Goal: Task Accomplishment & Management: Use online tool/utility

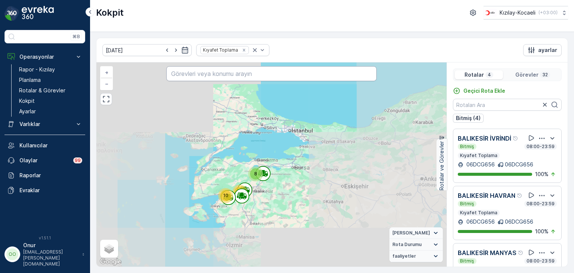
scroll to position [92, 0]
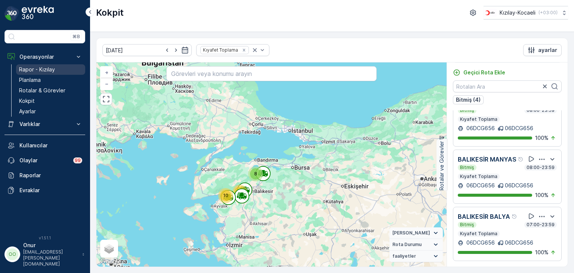
click at [47, 69] on p "Rapor - Kızılay" at bounding box center [37, 69] width 36 height 7
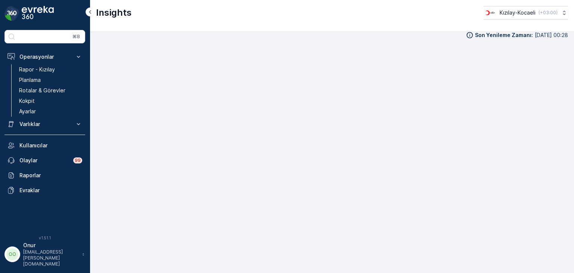
scroll to position [7, 0]
click at [28, 81] on p "Planlama" at bounding box center [30, 79] width 22 height 7
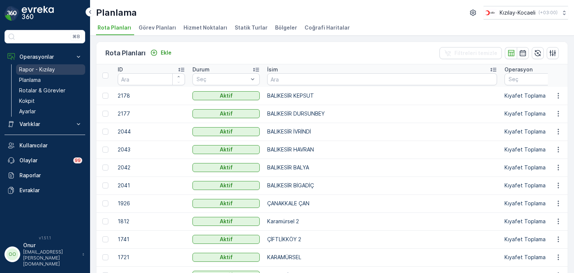
click at [44, 71] on p "Rapor - Kızılay" at bounding box center [37, 69] width 36 height 7
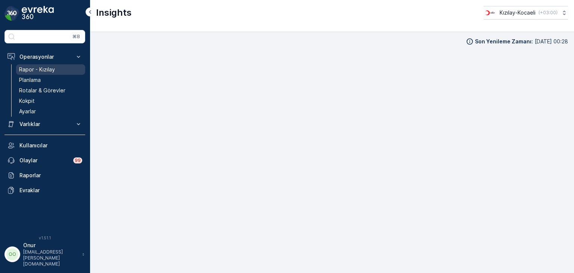
click at [44, 71] on p "Rapor - Kızılay" at bounding box center [37, 69] width 36 height 7
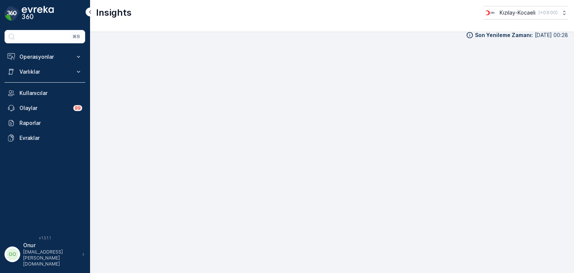
scroll to position [7, 0]
click at [44, 62] on button "Operasyonlar" at bounding box center [44, 56] width 81 height 15
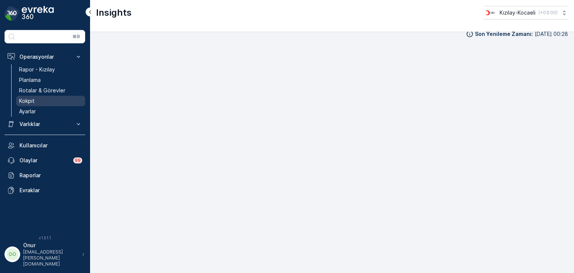
click at [39, 97] on link "Kokpit" at bounding box center [50, 101] width 69 height 10
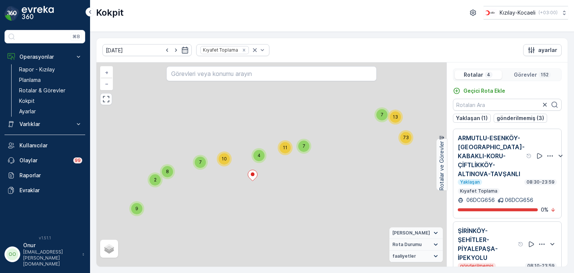
click at [546, 159] on icon "button" at bounding box center [549, 155] width 7 height 7
click at [525, 187] on div "Sil" at bounding box center [532, 181] width 65 height 10
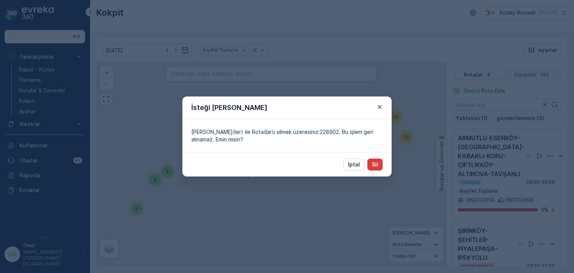
click at [374, 163] on p "Sil" at bounding box center [375, 164] width 6 height 7
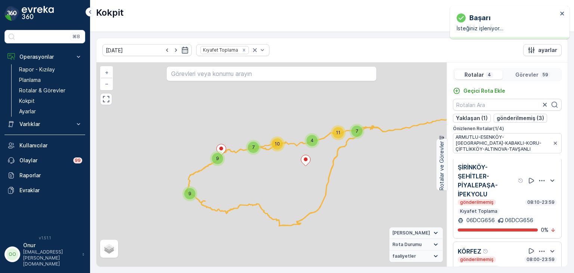
scroll to position [112, 0]
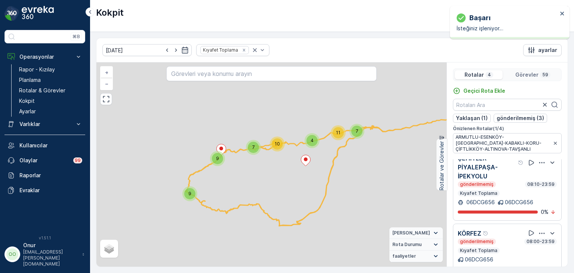
click at [538, 166] on icon "button" at bounding box center [541, 162] width 7 height 7
click at [516, 202] on div "Sil" at bounding box center [532, 197] width 65 height 10
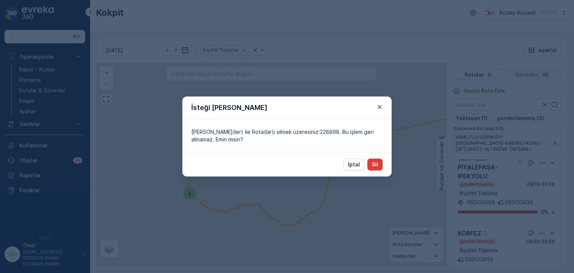
click at [377, 168] on button "Sil" at bounding box center [374, 164] width 15 height 12
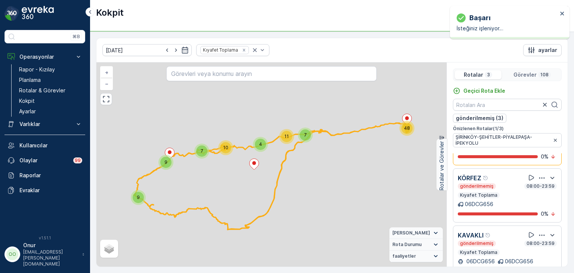
scroll to position [0, 0]
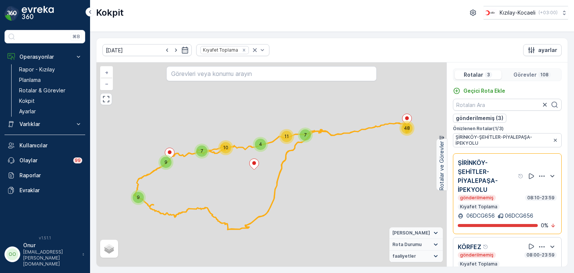
click at [538, 177] on icon "button" at bounding box center [541, 175] width 7 height 7
click at [512, 209] on div "Sil" at bounding box center [532, 210] width 65 height 10
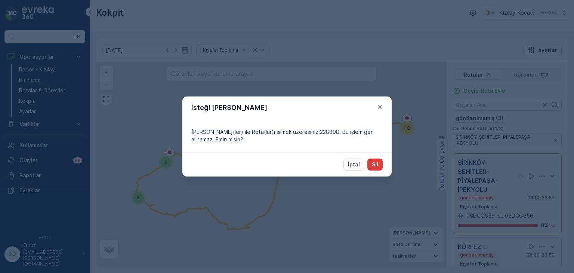
click at [376, 166] on p "Sil" at bounding box center [375, 164] width 6 height 7
